Goal: Check status: Check status

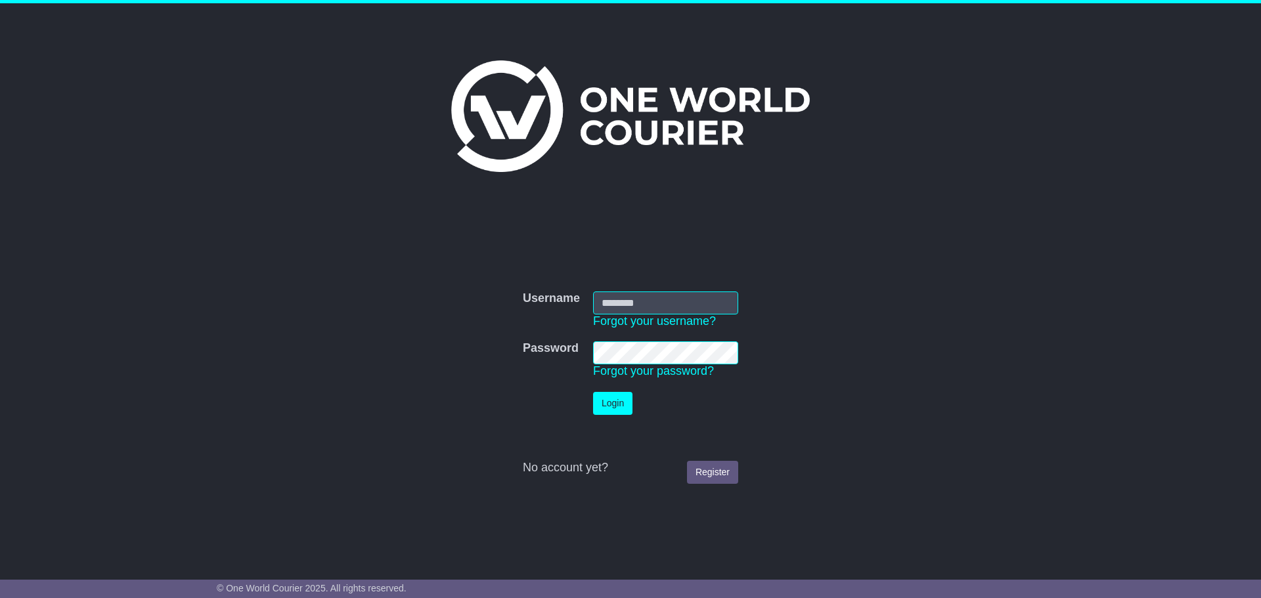
type input "**********"
click at [600, 403] on button "Login" at bounding box center [612, 403] width 39 height 23
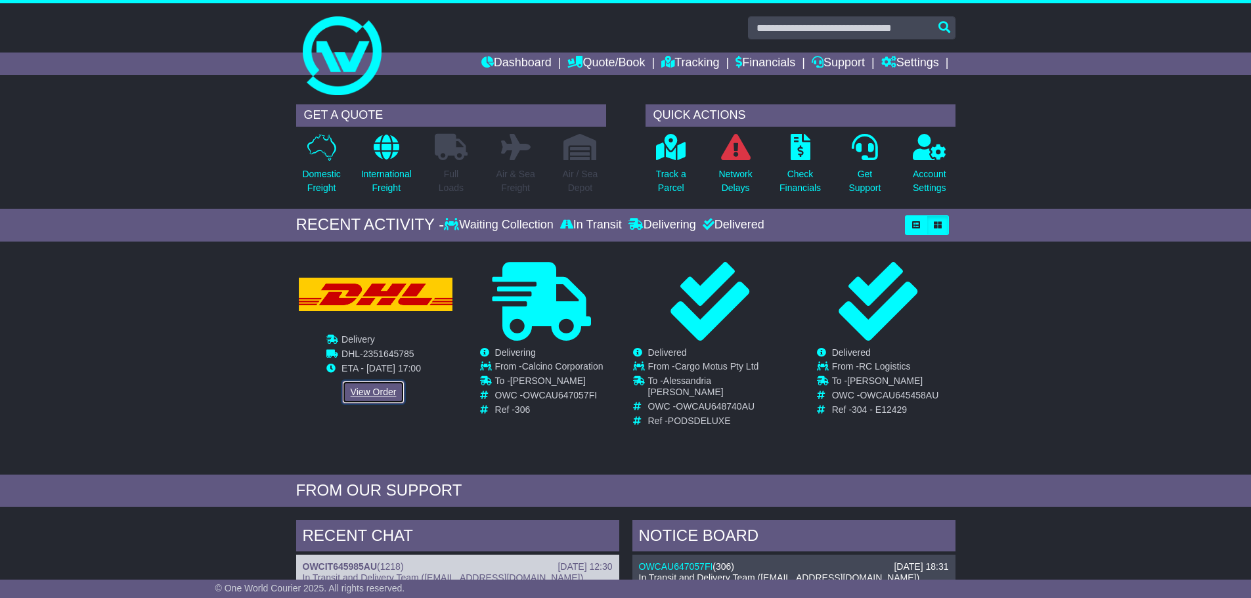
click at [378, 388] on link "View Order" at bounding box center [373, 392] width 63 height 23
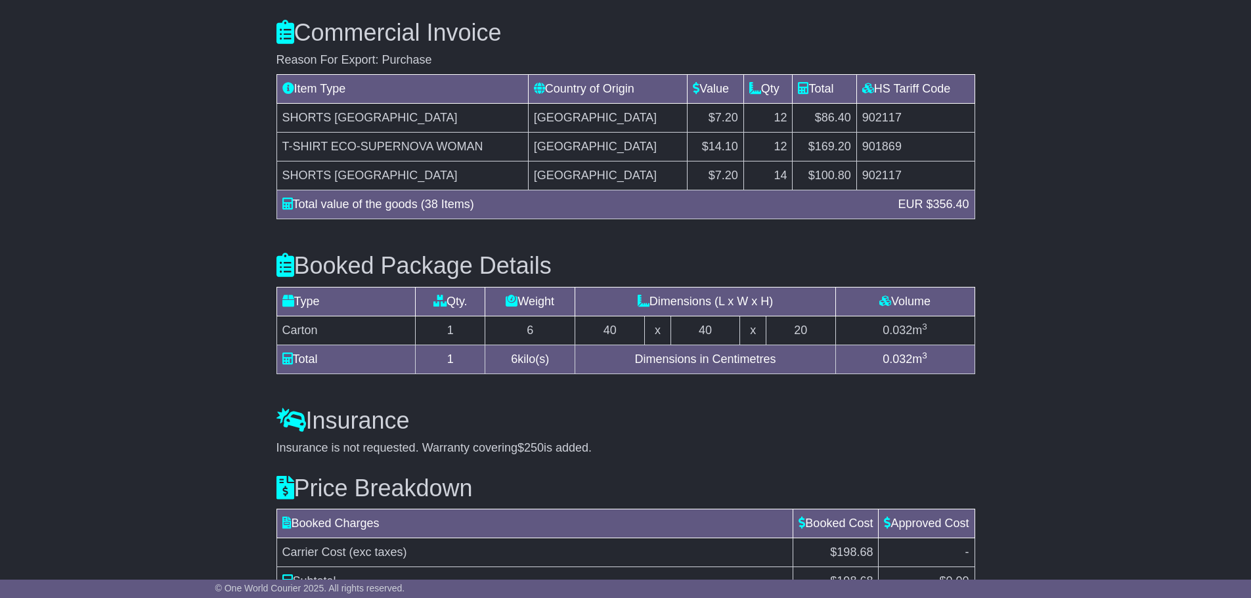
scroll to position [1269, 0]
